Goal: Task Accomplishment & Management: Use online tool/utility

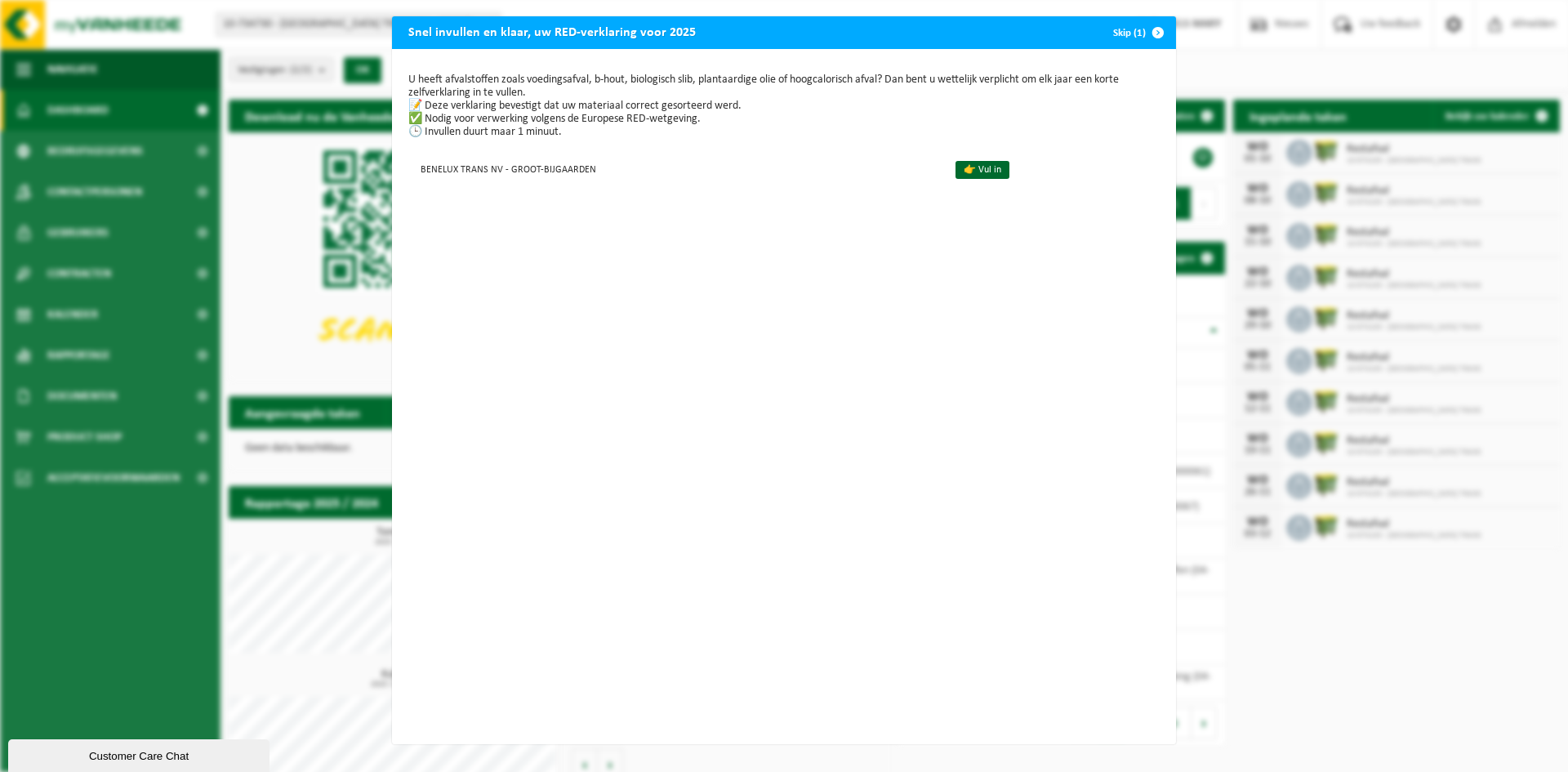
click at [1153, 30] on span "button" at bounding box center [1158, 32] width 32 height 32
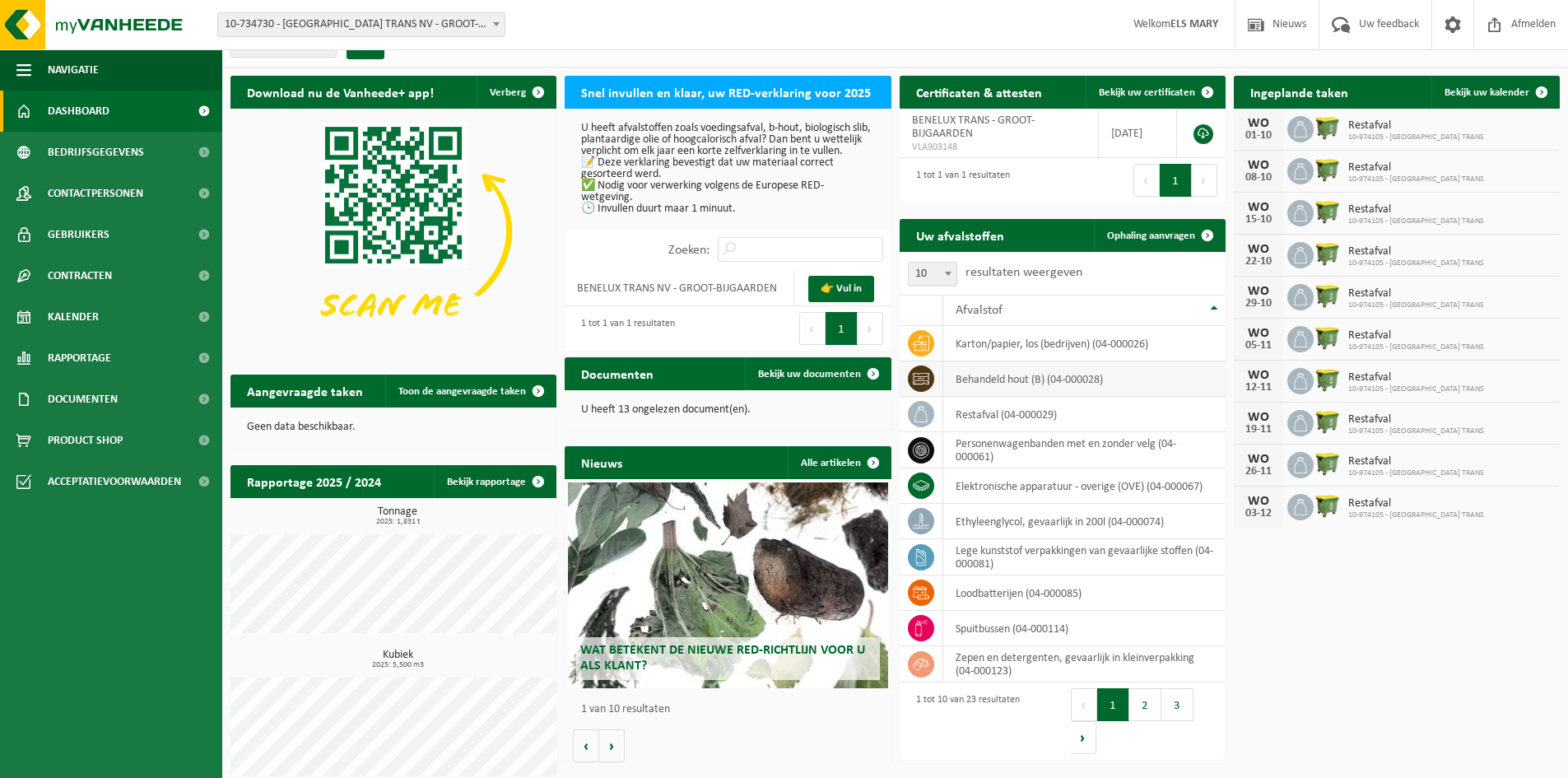
scroll to position [39, 0]
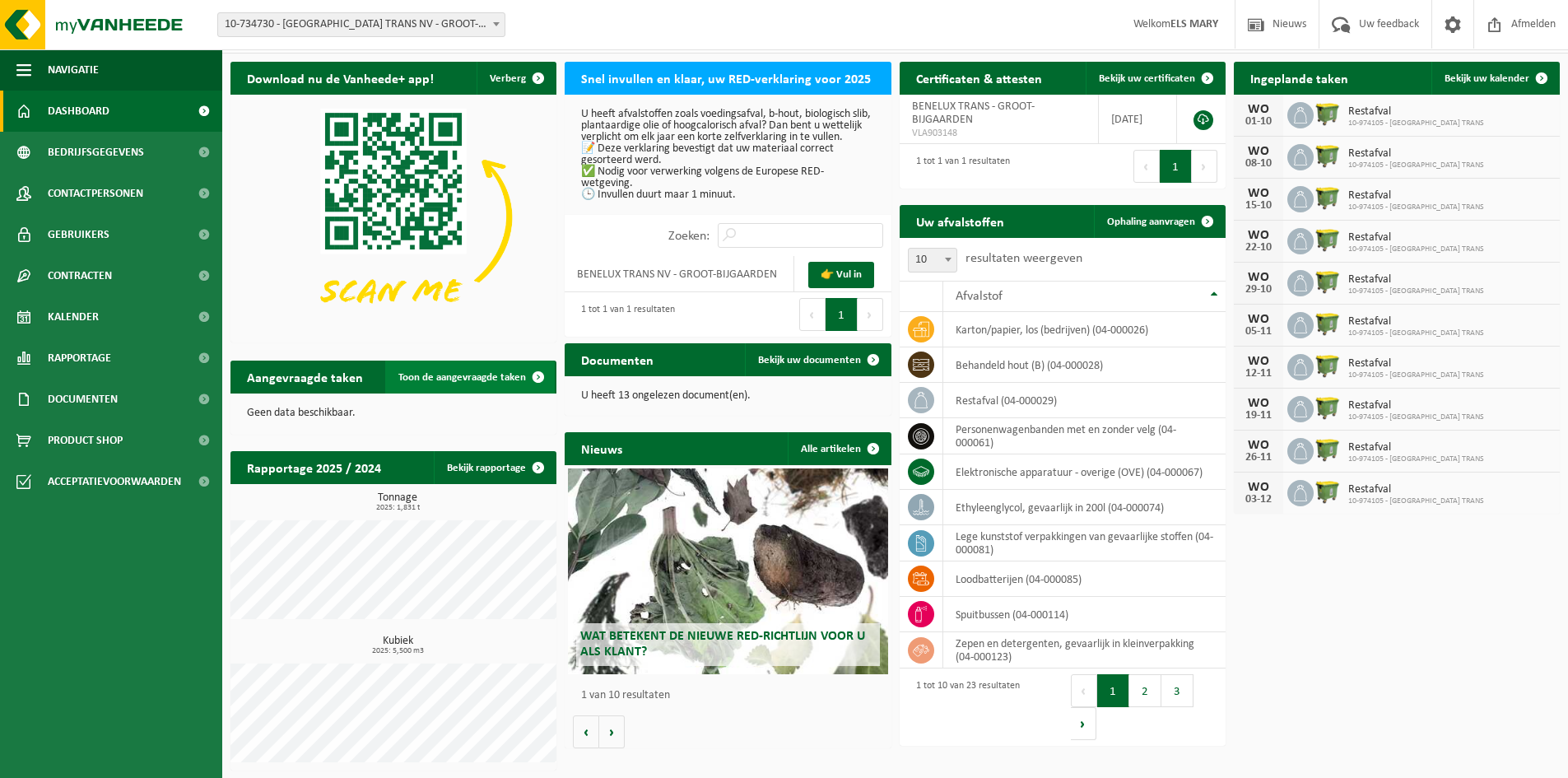
click at [488, 378] on span "Toon de aangevraagde taken" at bounding box center [462, 377] width 128 height 11
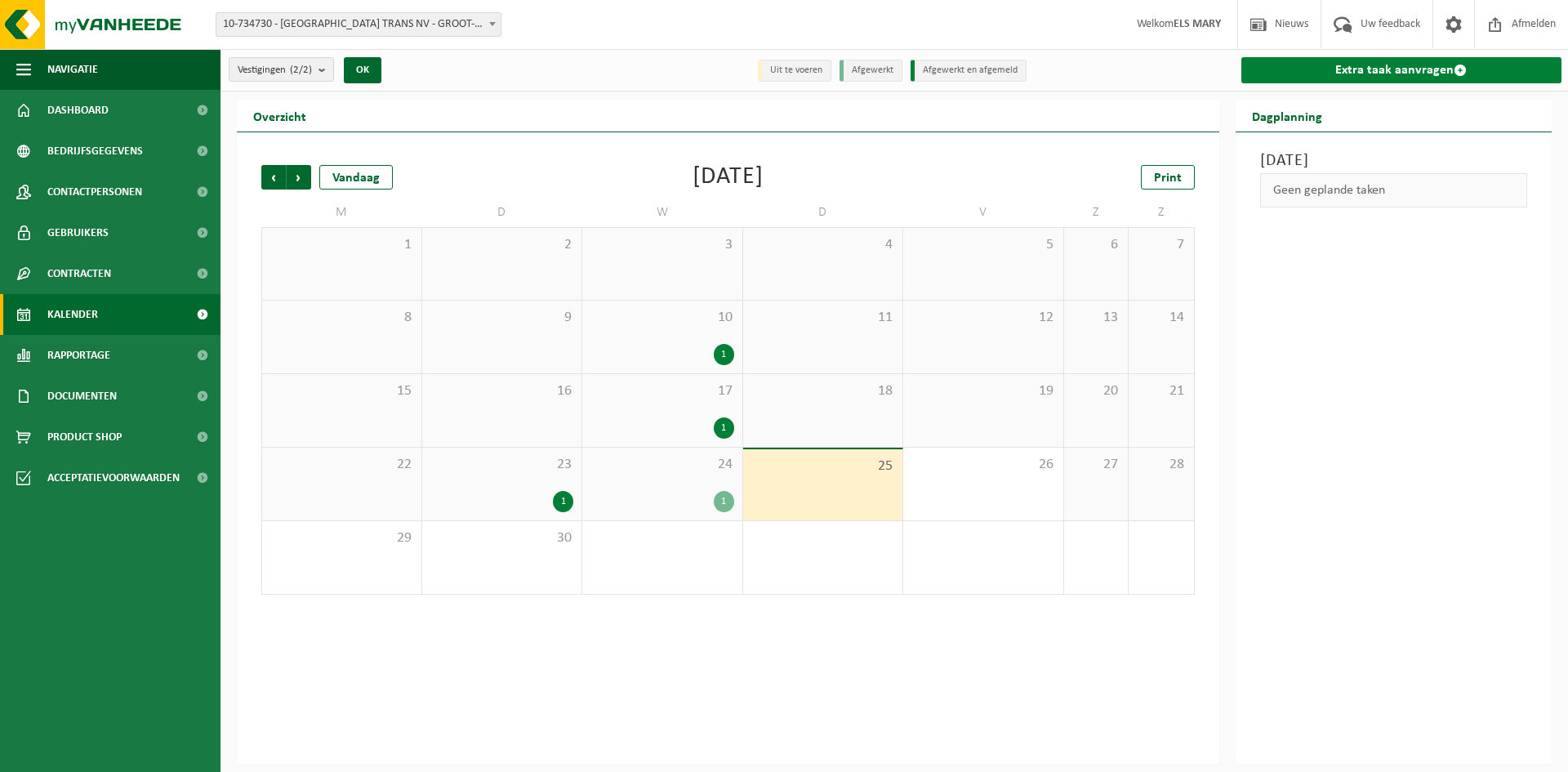
click at [1348, 62] on link "Extra taak aanvragen" at bounding box center [1401, 70] width 321 height 27
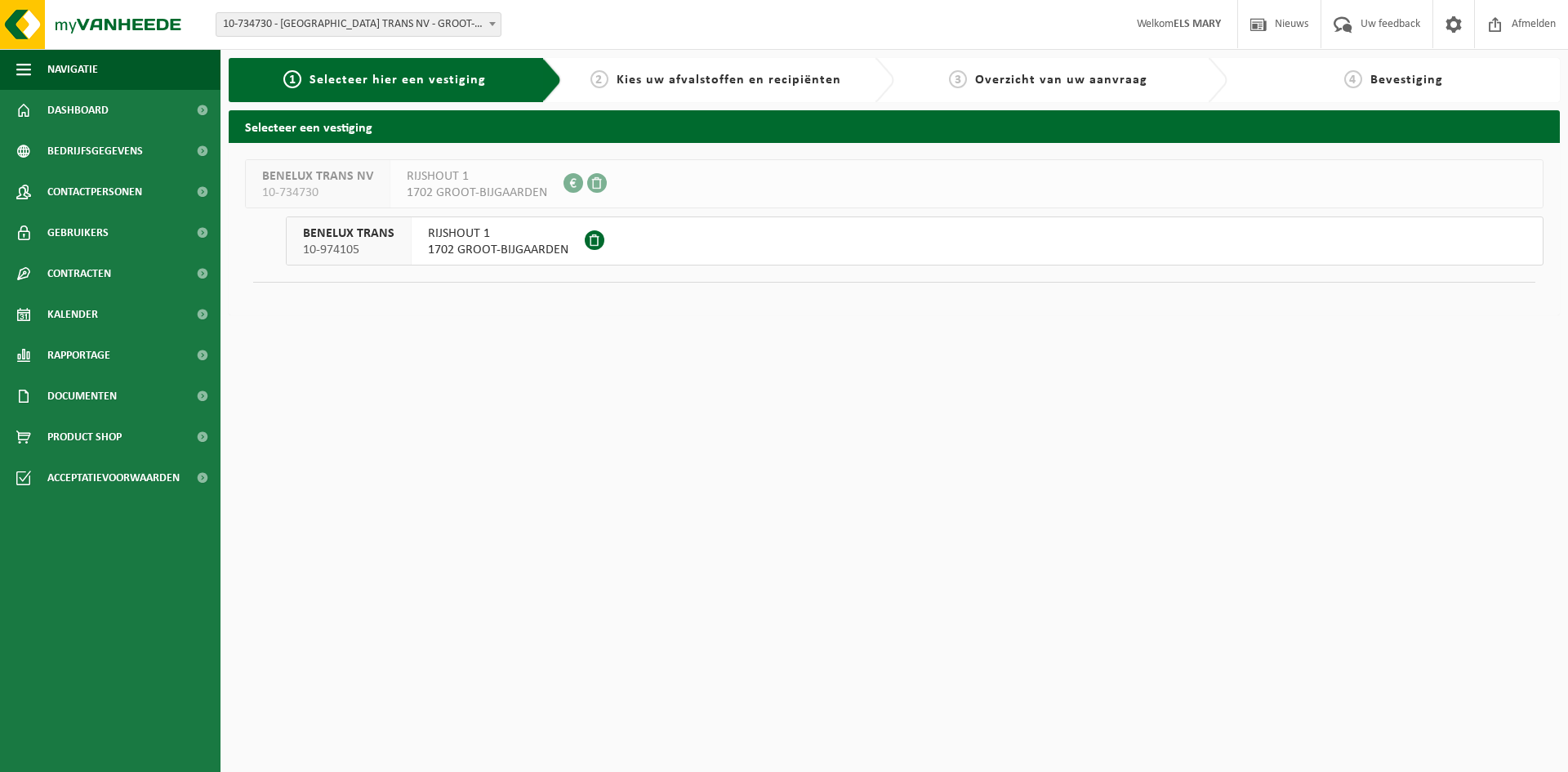
click at [526, 244] on span "1702 GROOT-BIJGAARDEN" at bounding box center [498, 249] width 140 height 17
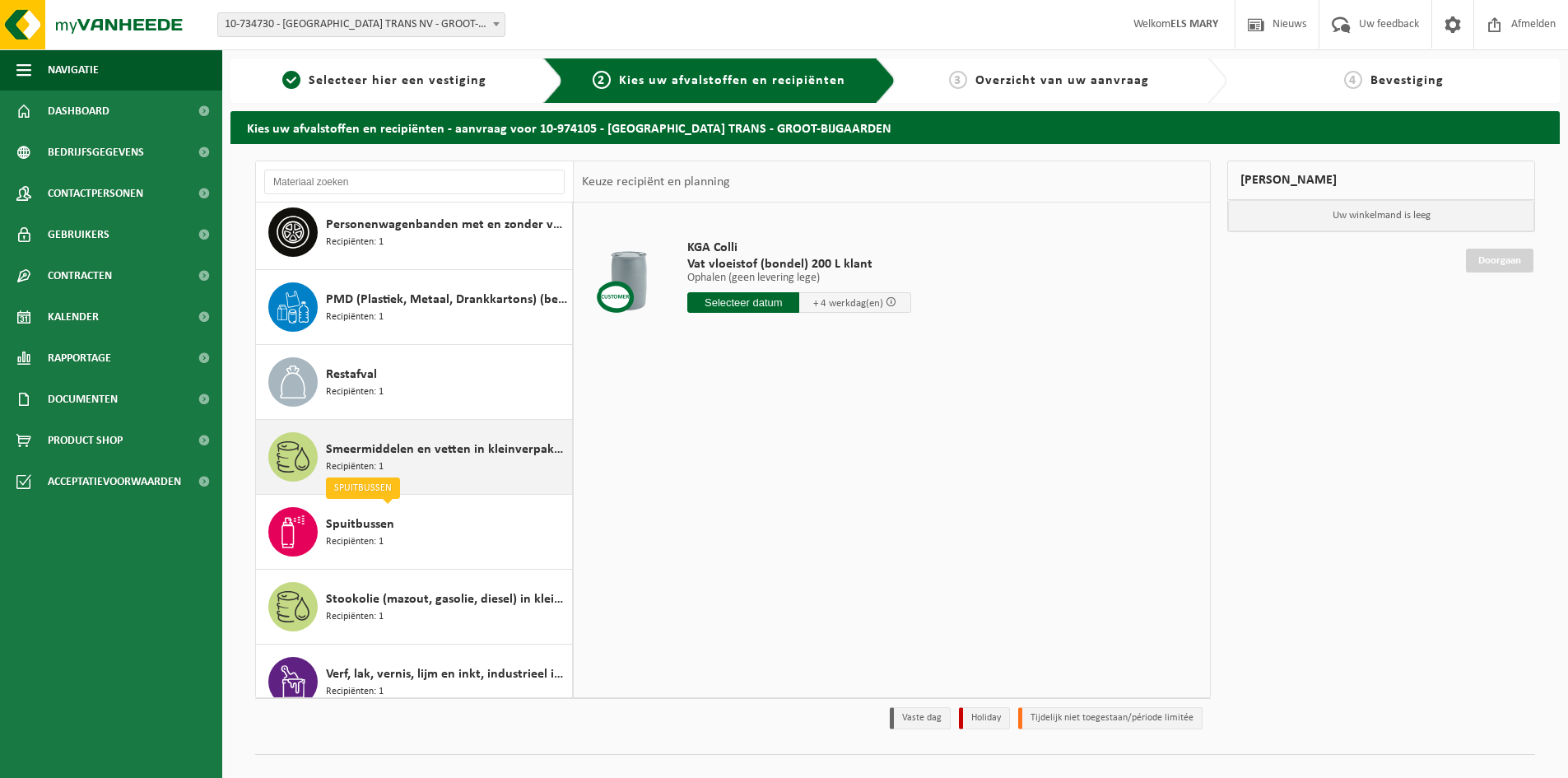
scroll to position [906, 0]
click at [394, 318] on div "PMD (Plastiek, Metaal, Drankkartons) (bedrijven) Recipiënten: 1" at bounding box center [446, 308] width 242 height 49
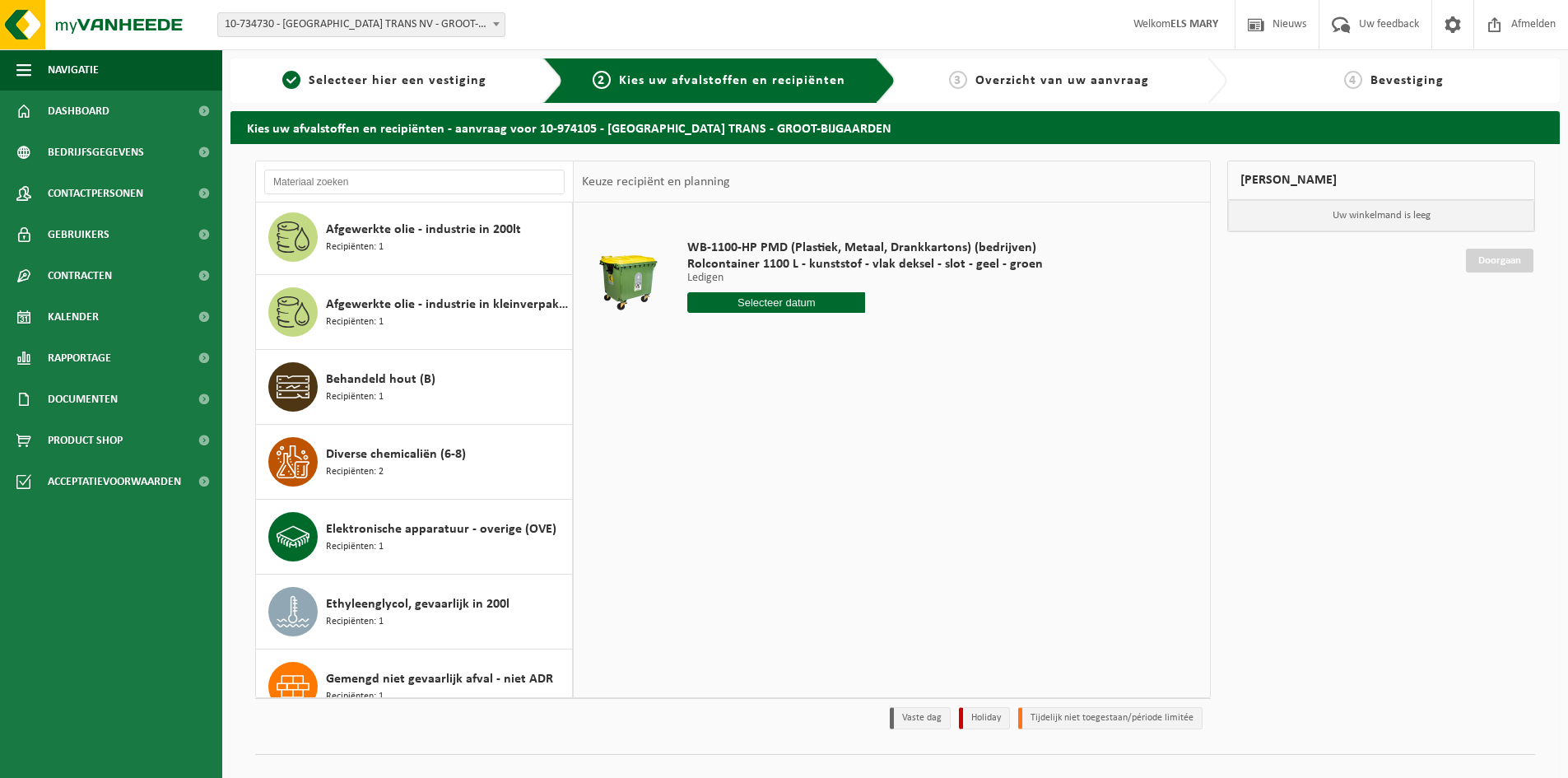
scroll to position [0, 0]
